Goal: Task Accomplishment & Management: Use online tool/utility

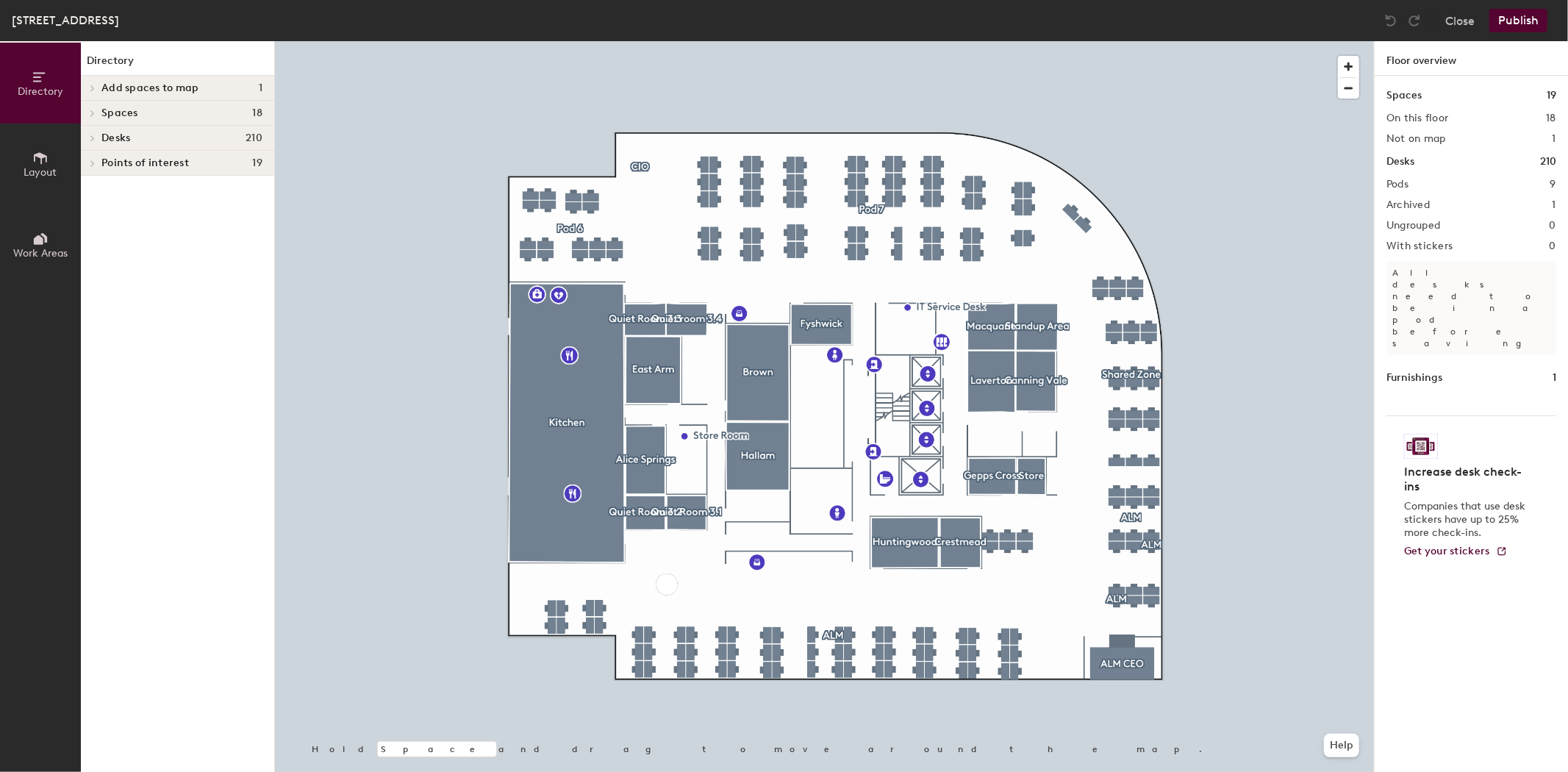
click at [96, 135] on span at bounding box center [92, 138] width 12 height 7
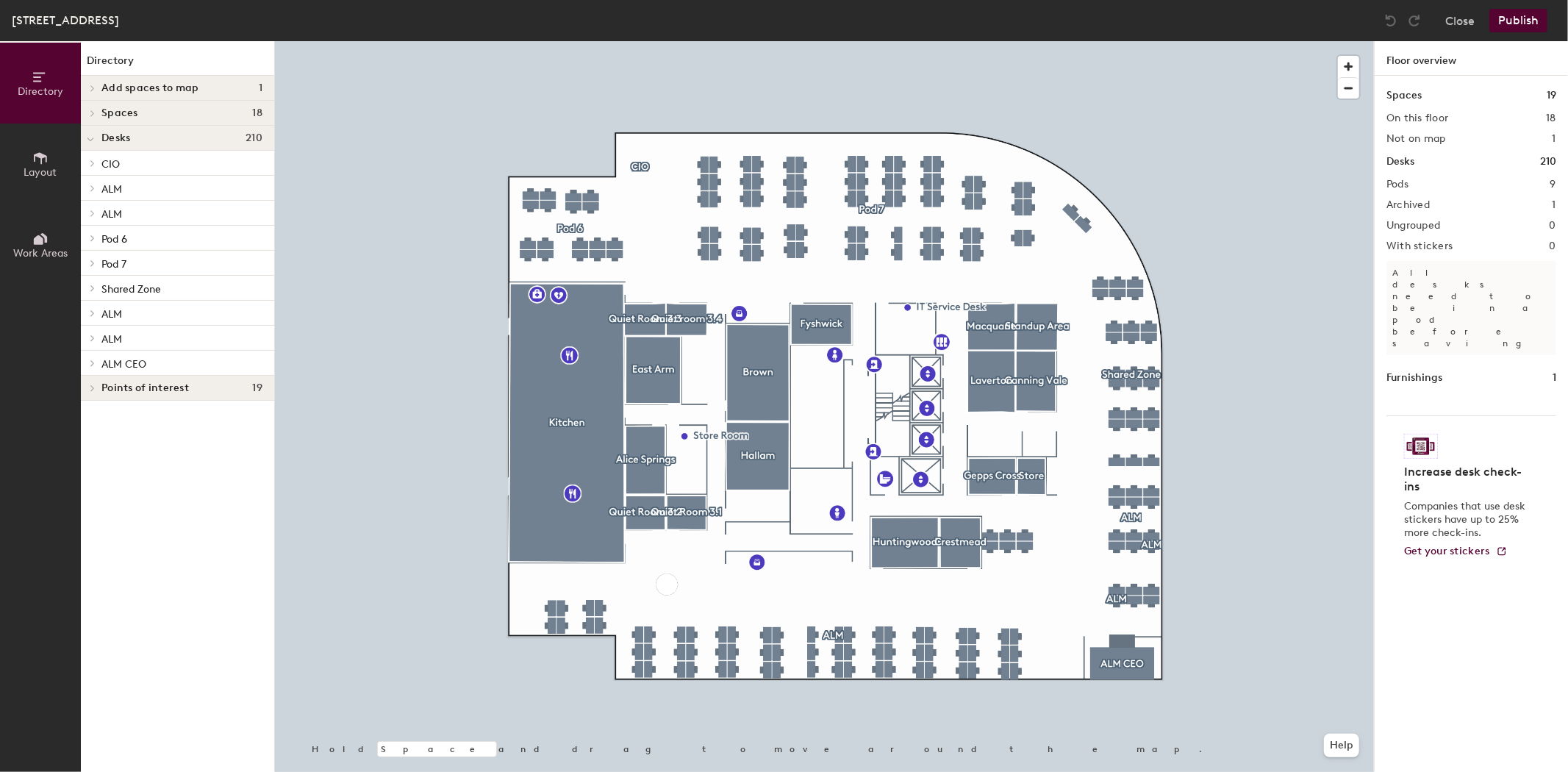
click at [90, 185] on icon at bounding box center [93, 188] width 6 height 7
click at [94, 245] on div at bounding box center [90, 236] width 19 height 24
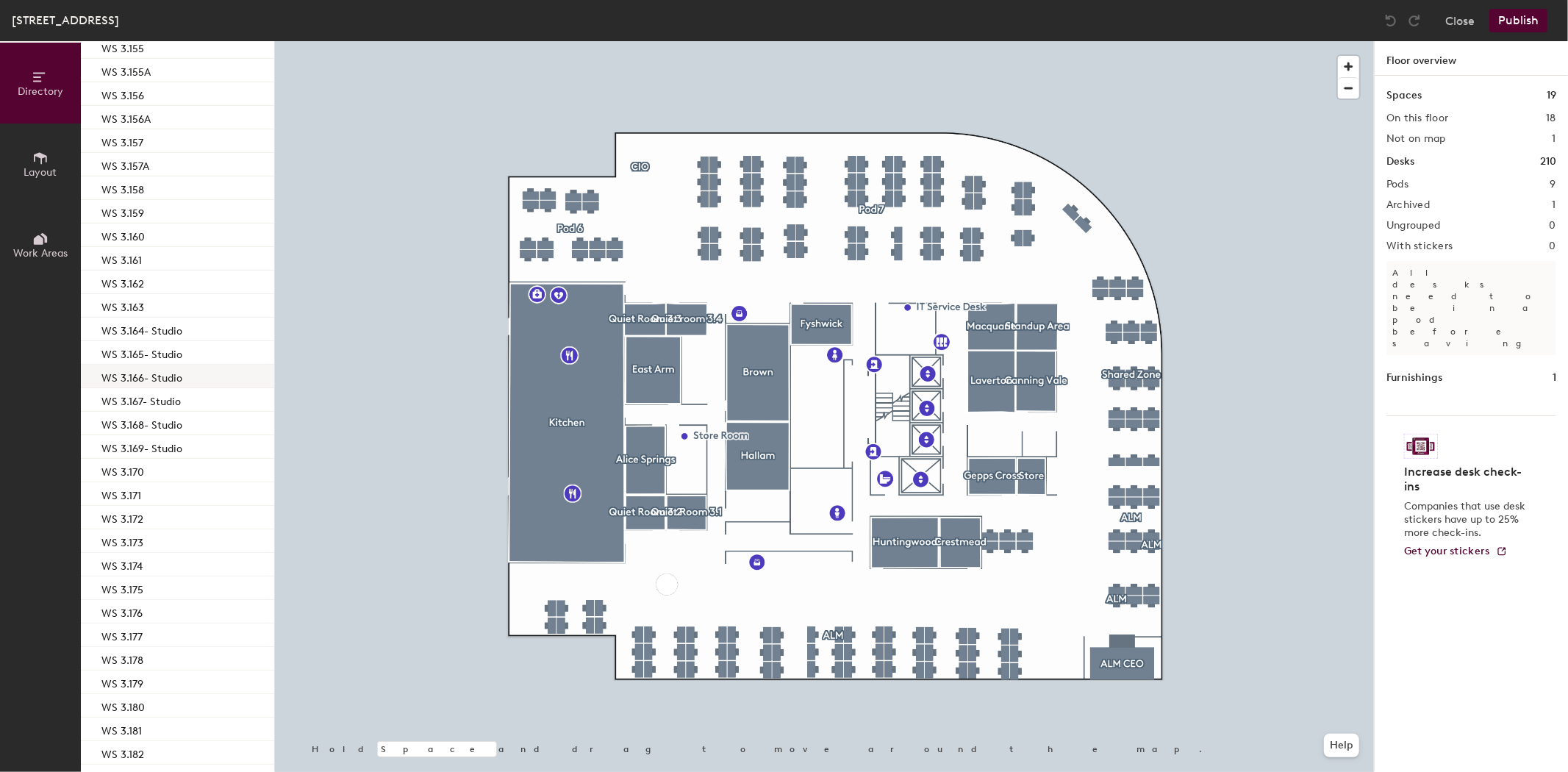
scroll to position [490, 0]
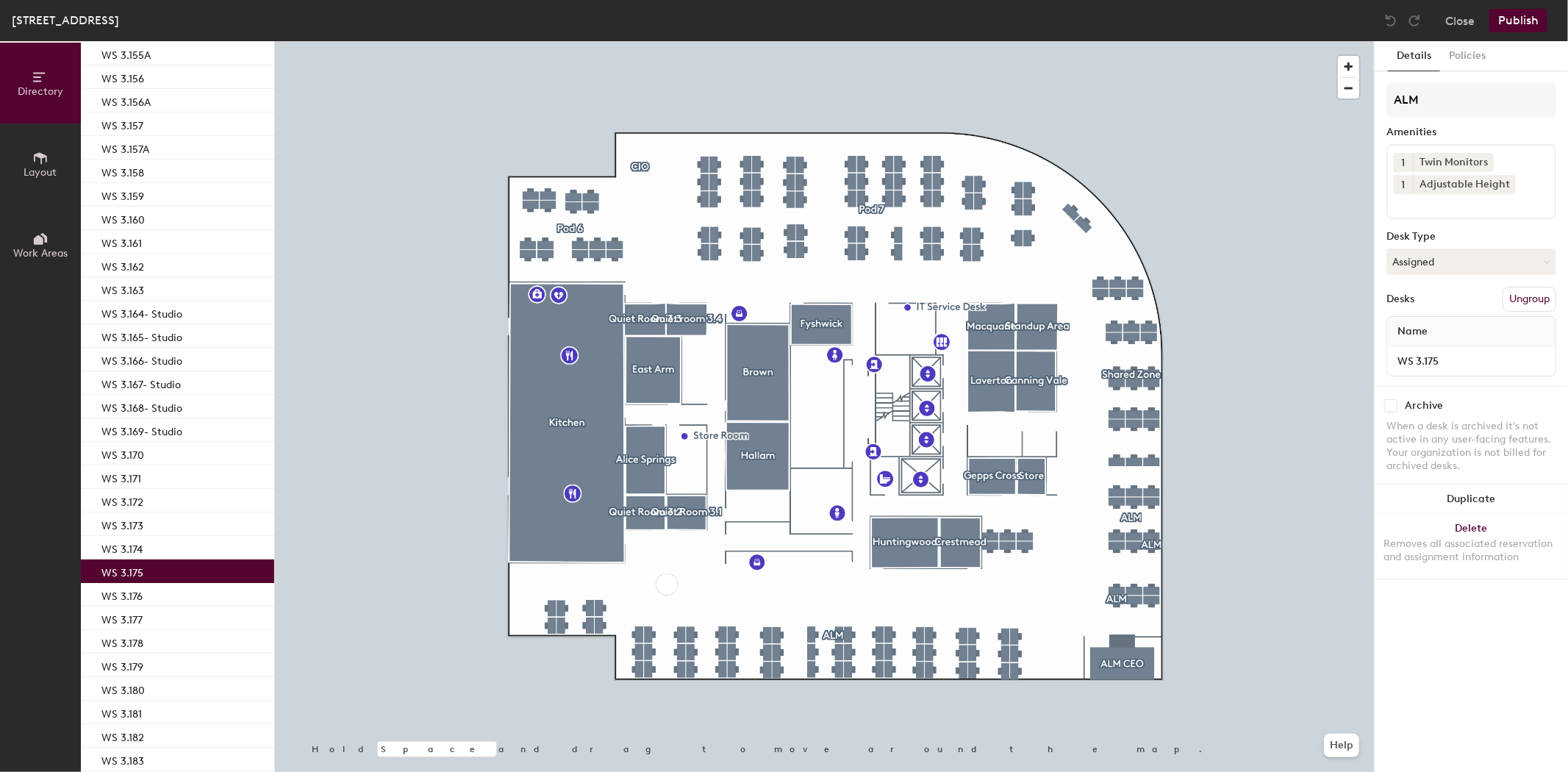
click at [153, 563] on div "WS 3.175" at bounding box center [177, 571] width 193 height 23
click at [1499, 259] on button "Assigned" at bounding box center [1471, 262] width 170 height 27
click at [1433, 351] on div "Hoteled" at bounding box center [1460, 351] width 147 height 22
click at [1515, 18] on button "Publish" at bounding box center [1518, 21] width 58 height 23
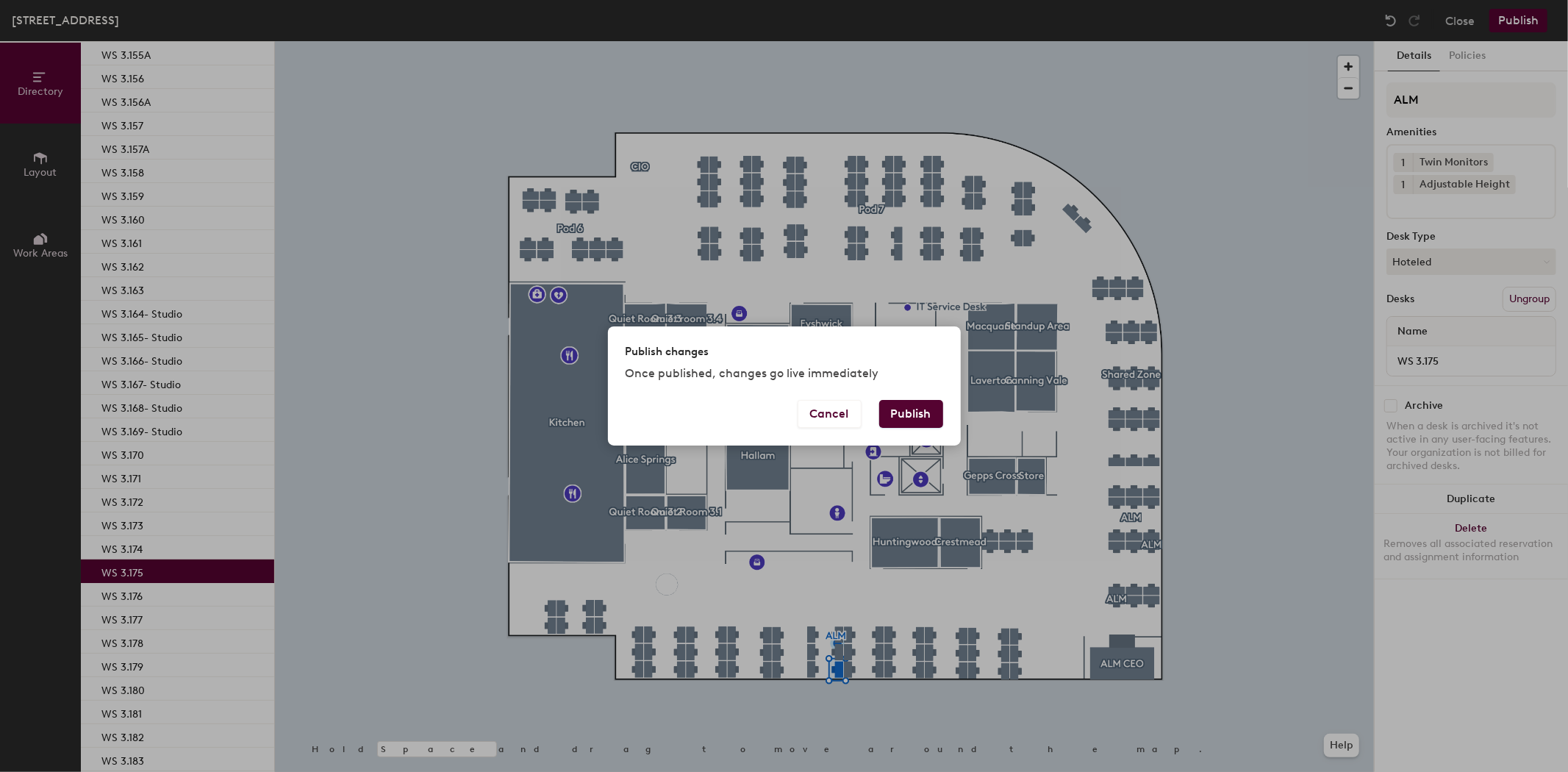
click at [900, 439] on div "Cancel Publish" at bounding box center [784, 423] width 353 height 45
click at [908, 412] on button "Publish" at bounding box center [911, 414] width 64 height 28
